Goal: Information Seeking & Learning: Check status

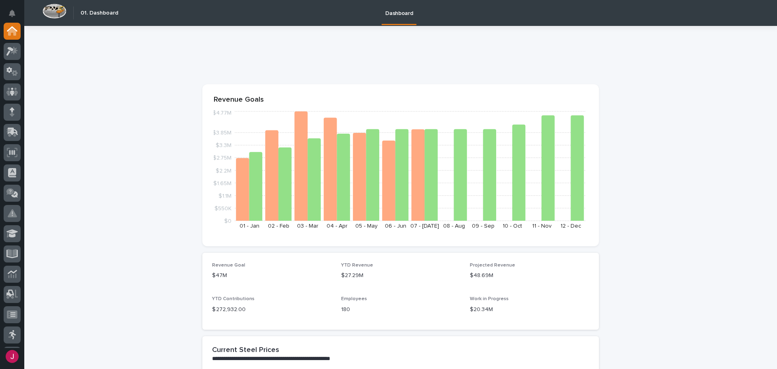
scroll to position [40, 0]
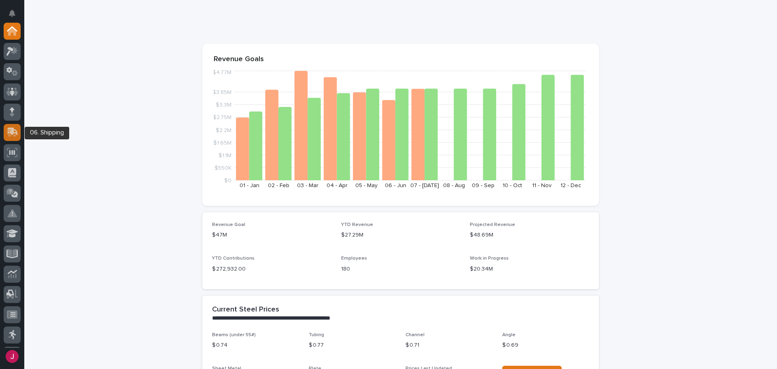
click at [15, 129] on icon at bounding box center [12, 131] width 12 height 9
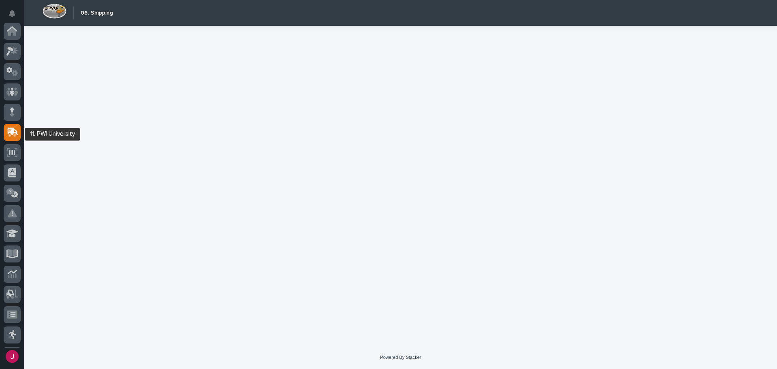
scroll to position [100, 0]
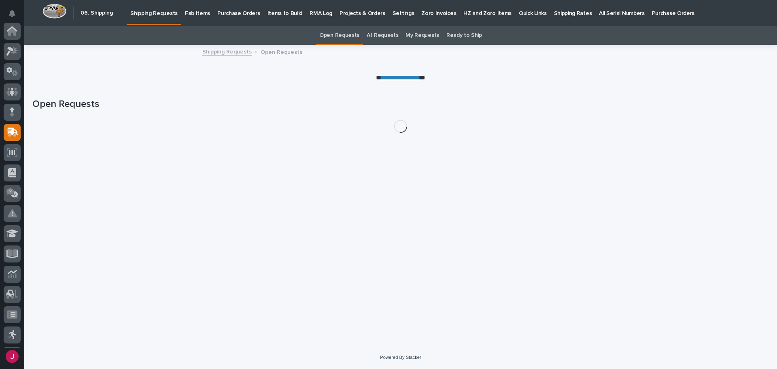
scroll to position [100, 0]
click at [196, 13] on p "Fab Items" at bounding box center [197, 8] width 25 height 17
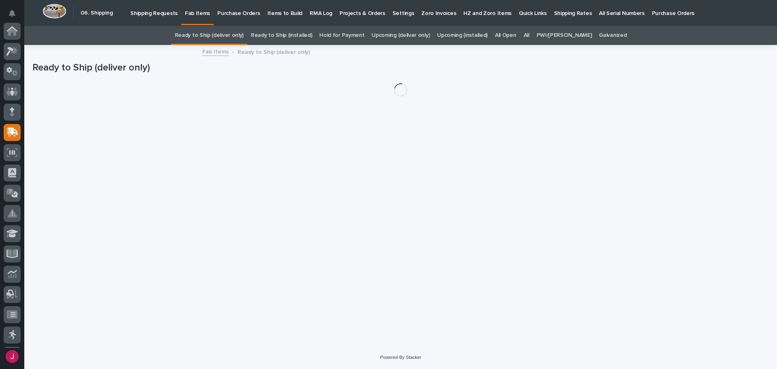
scroll to position [100, 0]
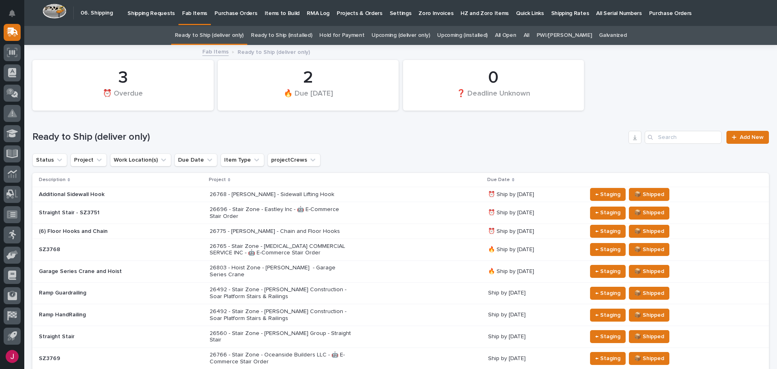
click at [529, 35] on link "All" at bounding box center [526, 35] width 6 height 19
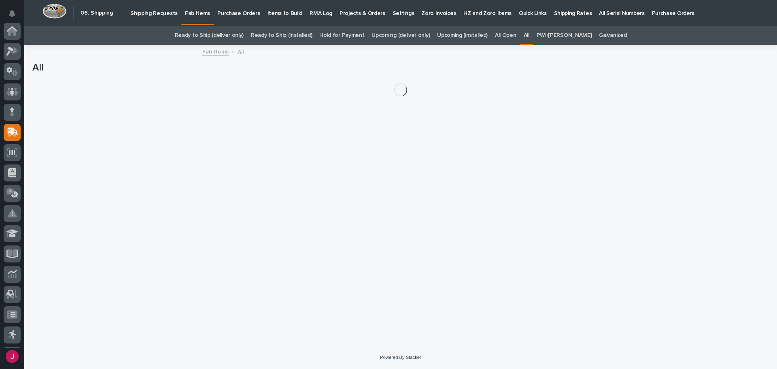
scroll to position [100, 0]
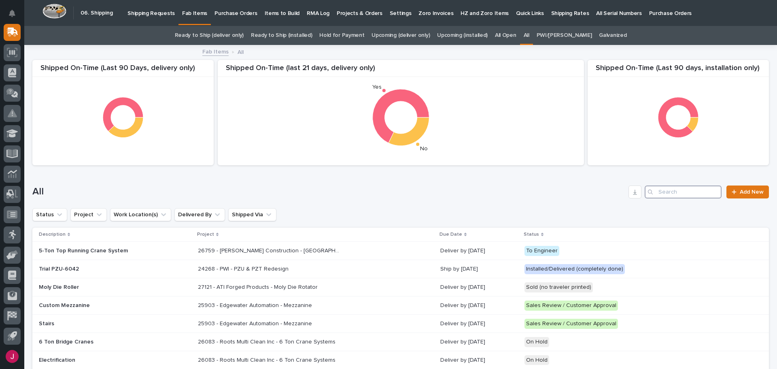
click at [655, 189] on input "Search" at bounding box center [682, 191] width 77 height 13
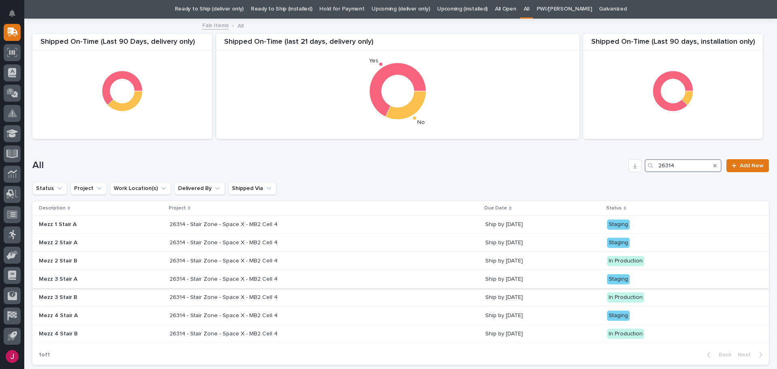
scroll to position [40, 0]
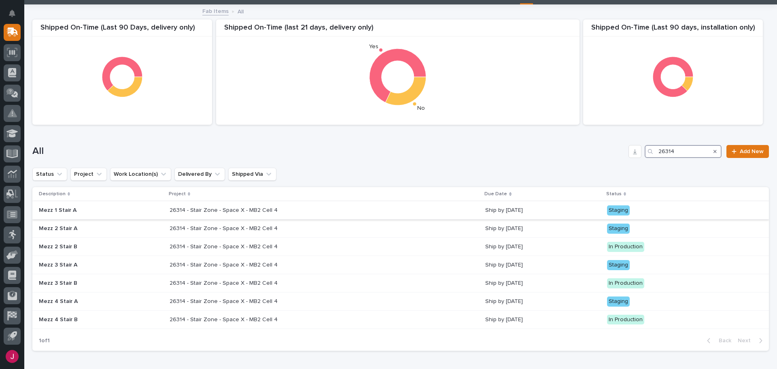
type input "26314"
click at [59, 210] on p "Mezz 1 Stair A" at bounding box center [101, 210] width 124 height 7
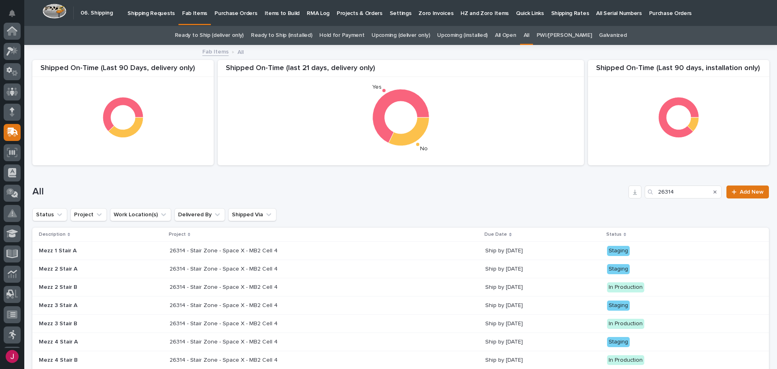
scroll to position [100, 0]
click at [141, 12] on p "Shipping Requests" at bounding box center [150, 8] width 47 height 17
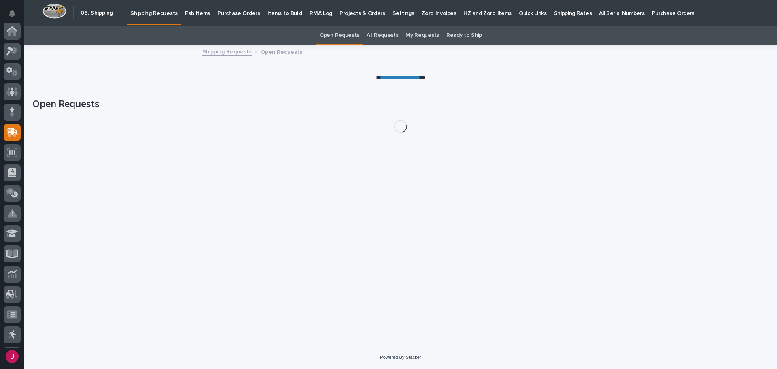
scroll to position [100, 0]
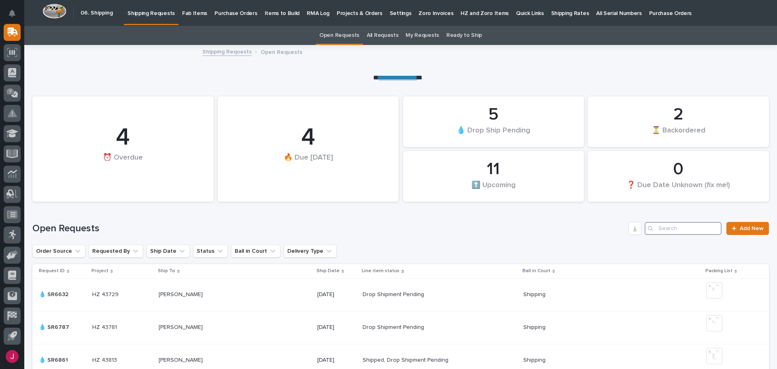
click at [667, 230] on input "Search" at bounding box center [682, 228] width 77 height 13
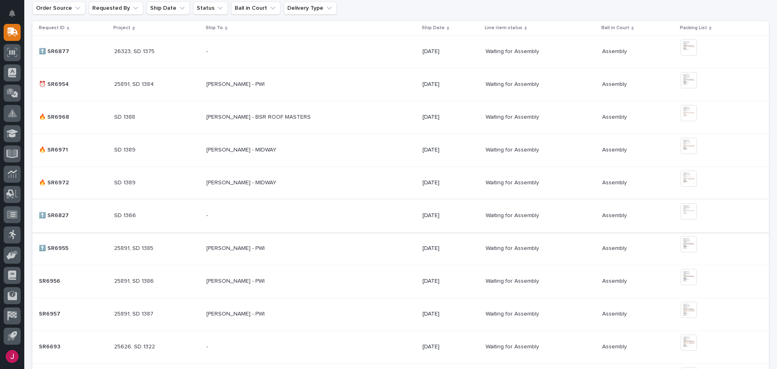
scroll to position [283, 0]
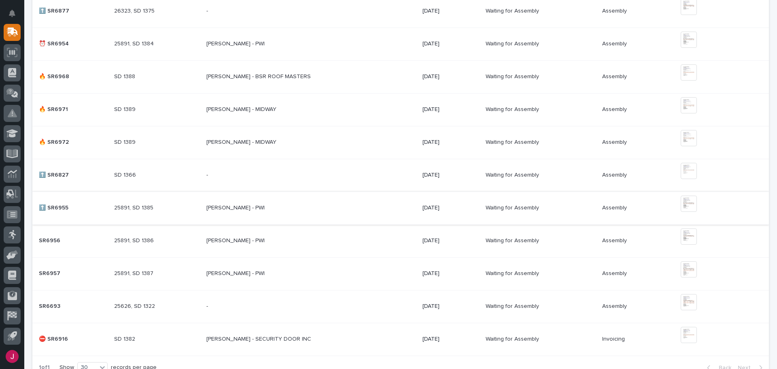
type input "sd"
click at [222, 206] on p "[PERSON_NAME] - PWI" at bounding box center [236, 207] width 60 height 8
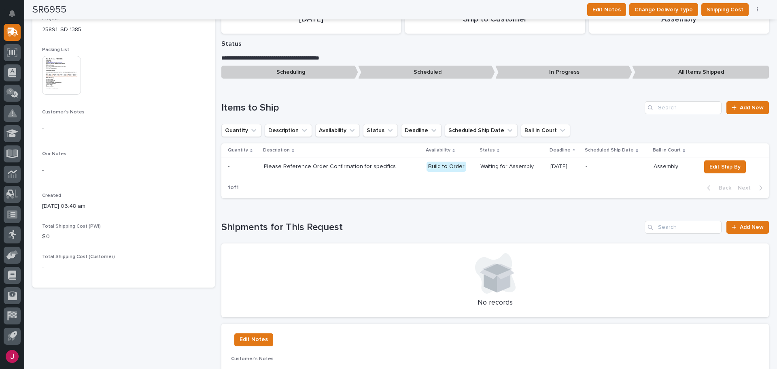
scroll to position [40, 0]
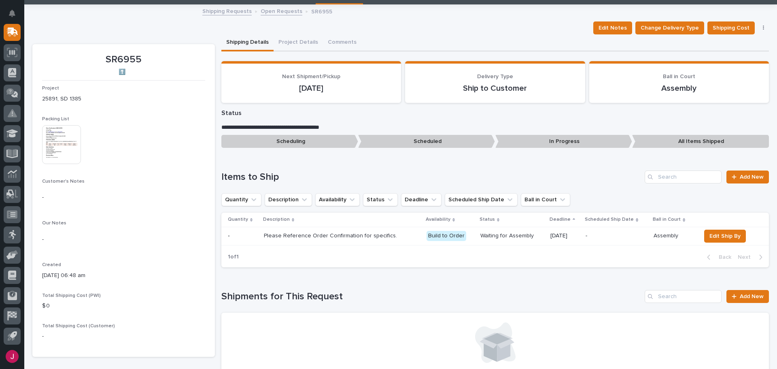
click at [43, 150] on img at bounding box center [61, 144] width 39 height 39
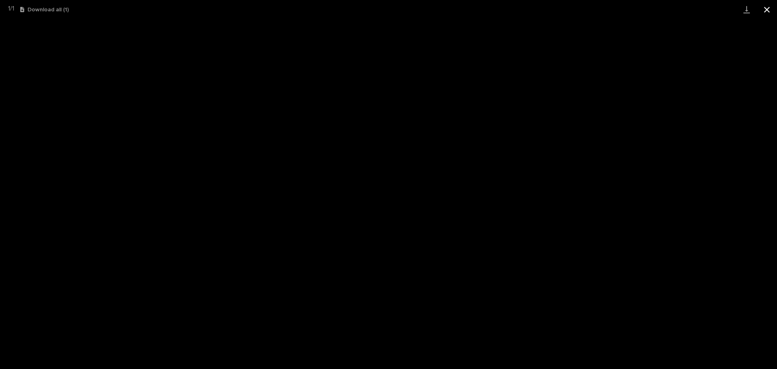
click at [768, 8] on button "Close gallery" at bounding box center [766, 9] width 20 height 19
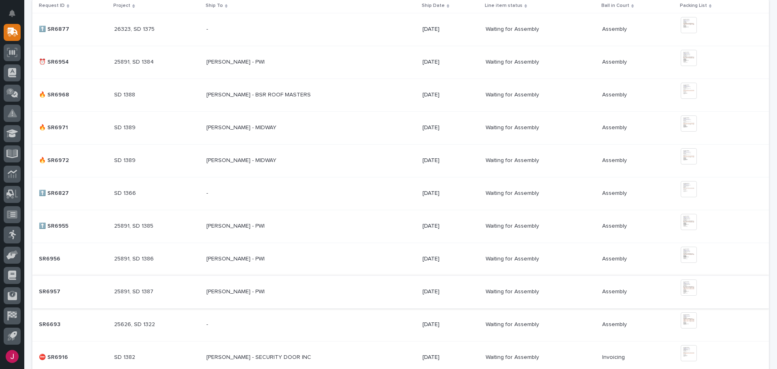
scroll to position [283, 0]
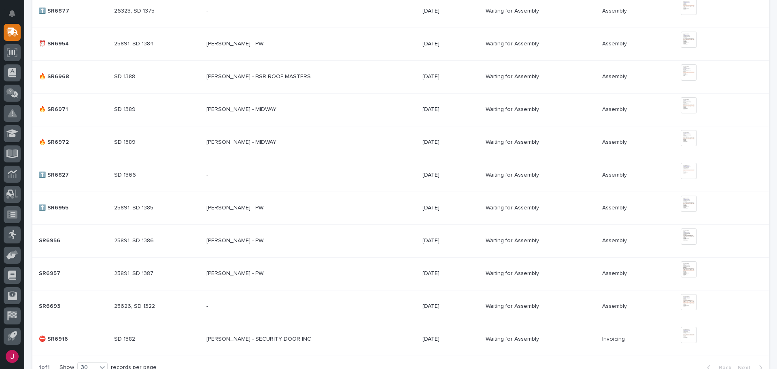
click at [215, 239] on p "[PERSON_NAME] - PWI" at bounding box center [236, 239] width 60 height 8
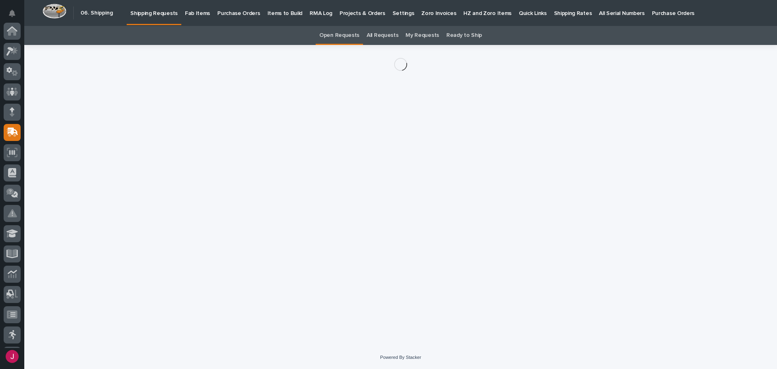
scroll to position [100, 0]
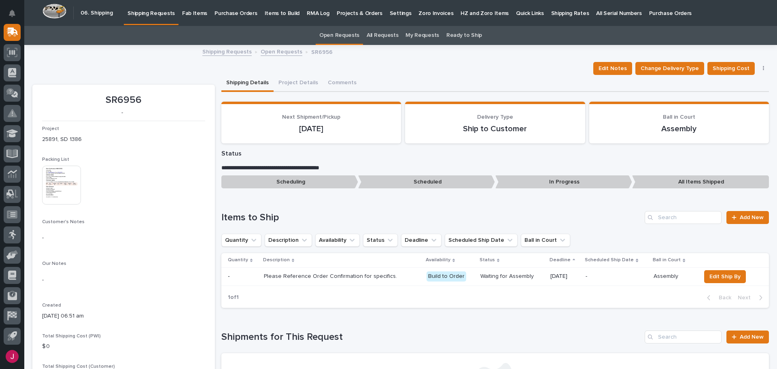
click at [74, 188] on img at bounding box center [61, 184] width 39 height 39
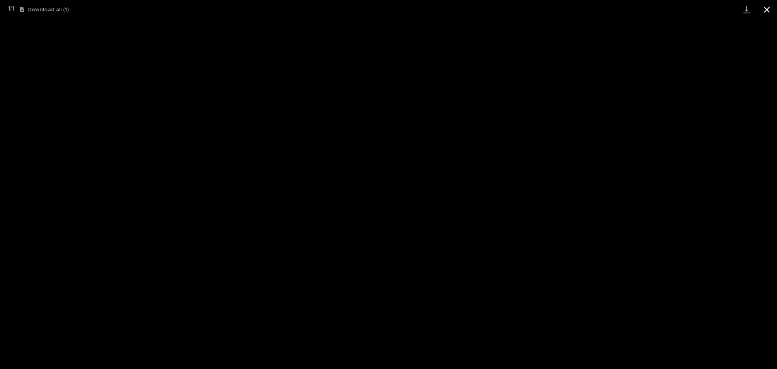
click at [769, 6] on button "Close gallery" at bounding box center [766, 9] width 20 height 19
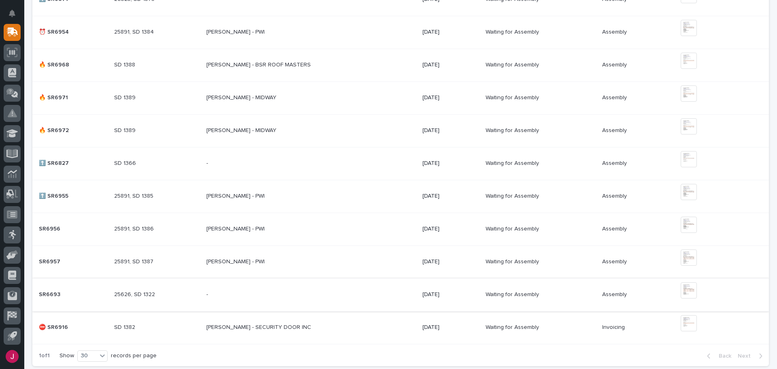
scroll to position [309, 0]
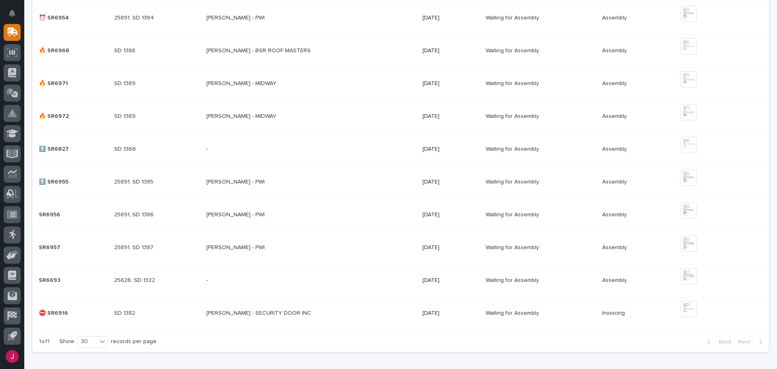
click at [219, 245] on p "[PERSON_NAME] - PWI" at bounding box center [236, 246] width 60 height 8
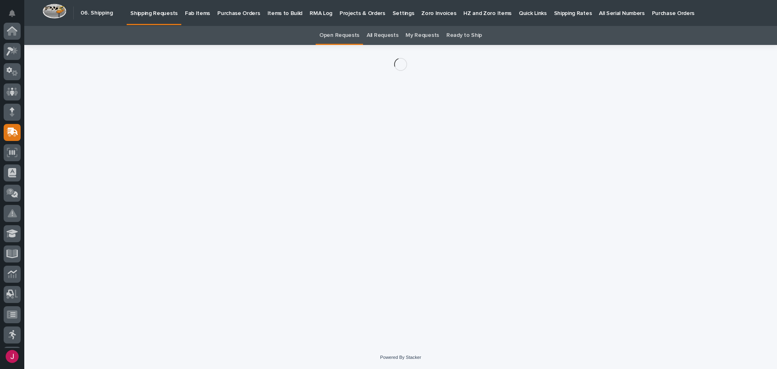
scroll to position [100, 0]
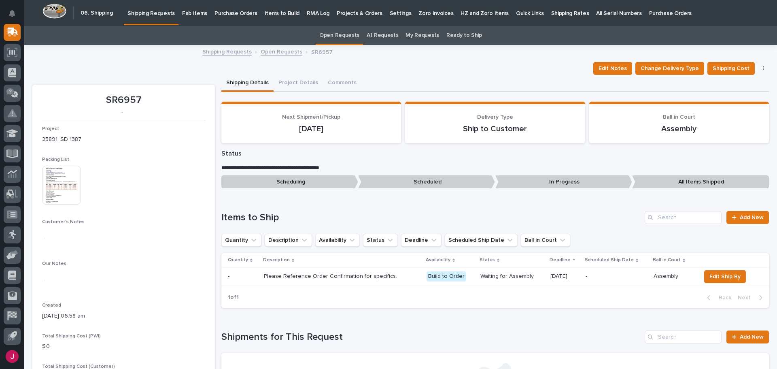
click at [70, 193] on img at bounding box center [61, 184] width 39 height 39
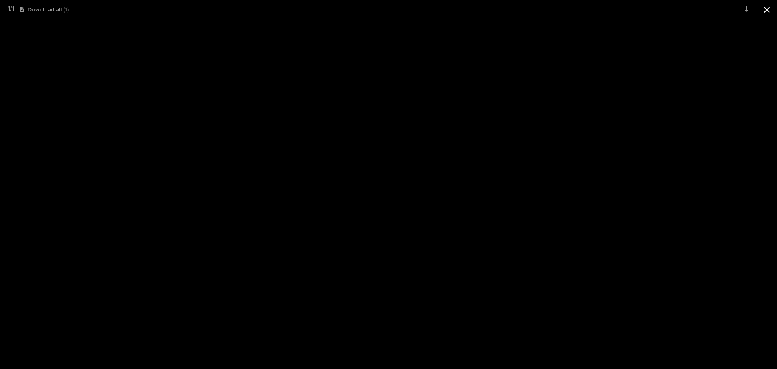
click at [765, 8] on button "Close gallery" at bounding box center [766, 9] width 20 height 19
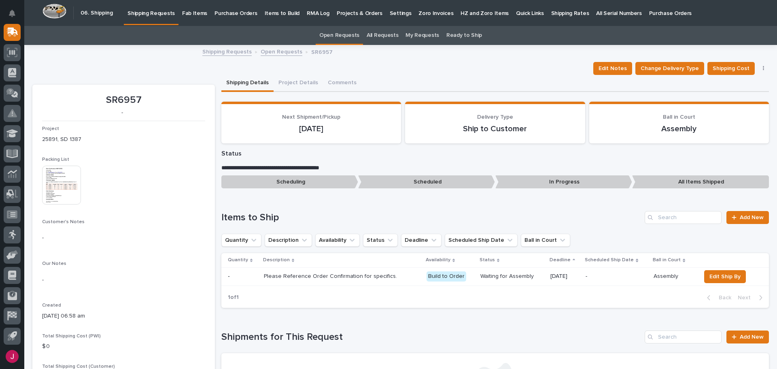
click at [191, 15] on p "Fab Items" at bounding box center [194, 8] width 25 height 17
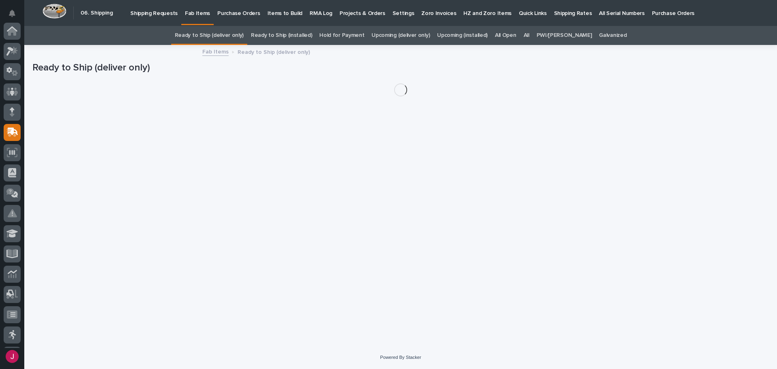
scroll to position [100, 0]
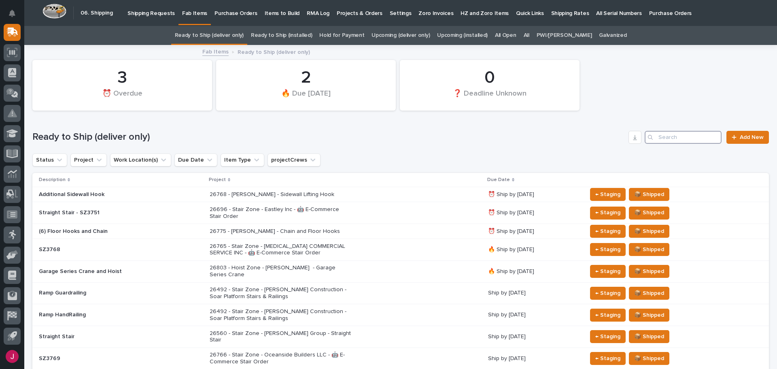
click at [654, 134] on input "Search" at bounding box center [682, 137] width 77 height 13
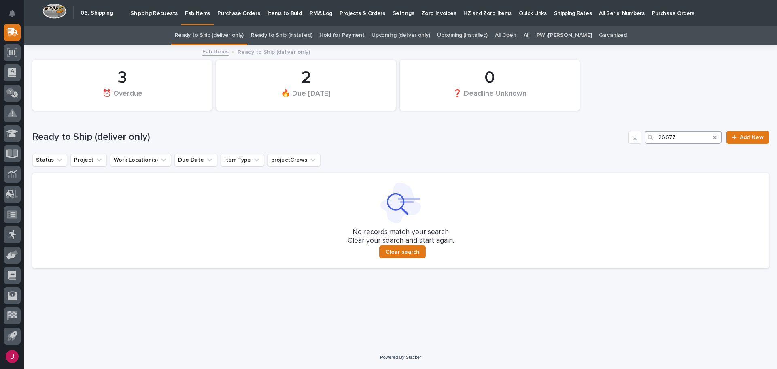
type input "26677"
click at [529, 35] on link "All" at bounding box center [526, 35] width 6 height 19
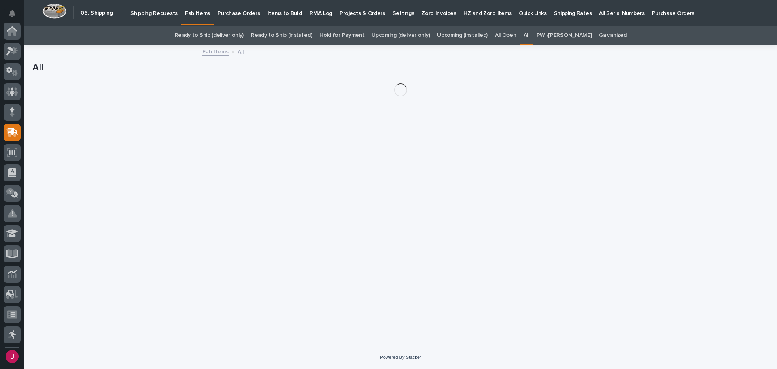
scroll to position [100, 0]
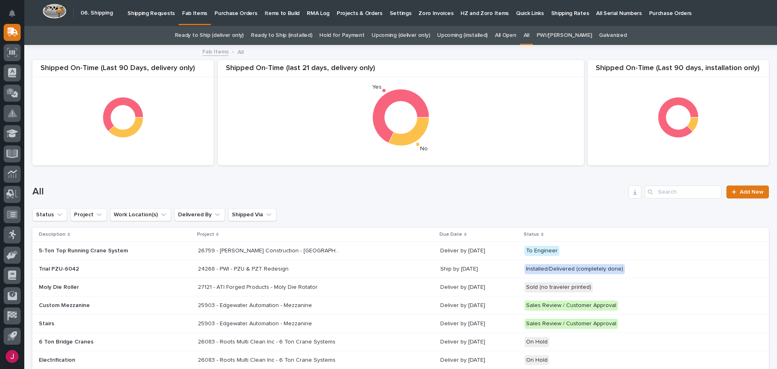
click at [661, 183] on div "All Add New" at bounding box center [400, 188] width 736 height 39
click at [660, 193] on input "Search" at bounding box center [682, 191] width 77 height 13
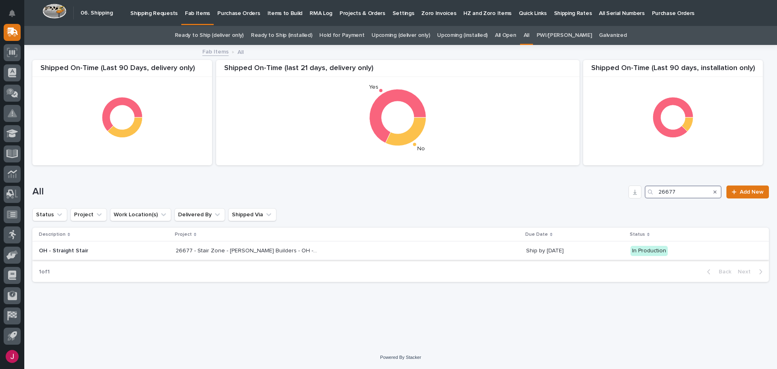
type input "26677"
click at [198, 250] on p "26677 - Stair Zone - [PERSON_NAME] Builders - OH - Straight Stair" at bounding box center [247, 250] width 143 height 8
